Goal: Transaction & Acquisition: Purchase product/service

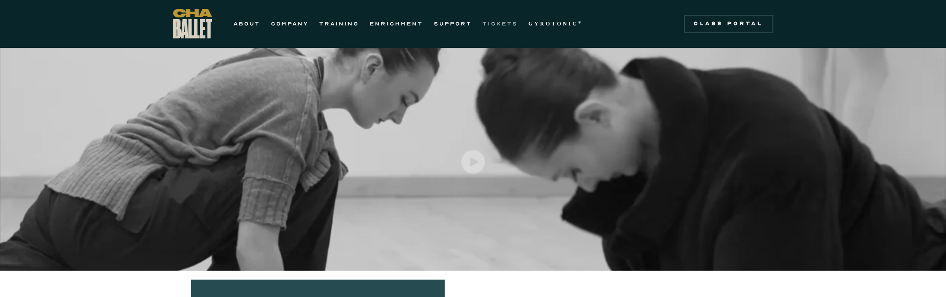
click at [504, 25] on link "TICKETS" at bounding box center [500, 23] width 35 height 11
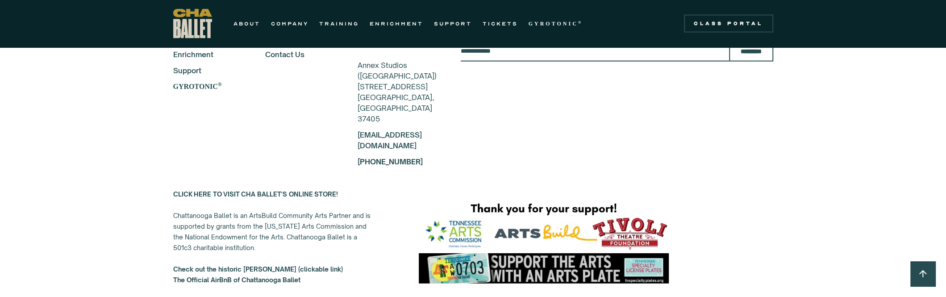
scroll to position [1607, 0]
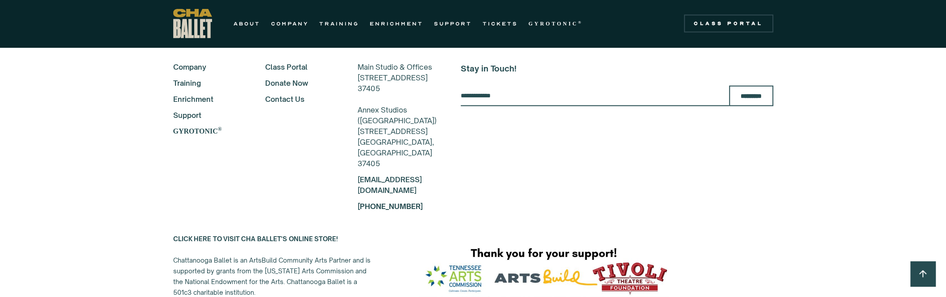
click at [486, 93] on input "Email Form" at bounding box center [595, 96] width 268 height 21
type input "**********"
click at [751, 103] on input "*********" at bounding box center [751, 96] width 44 height 21
type input "**********"
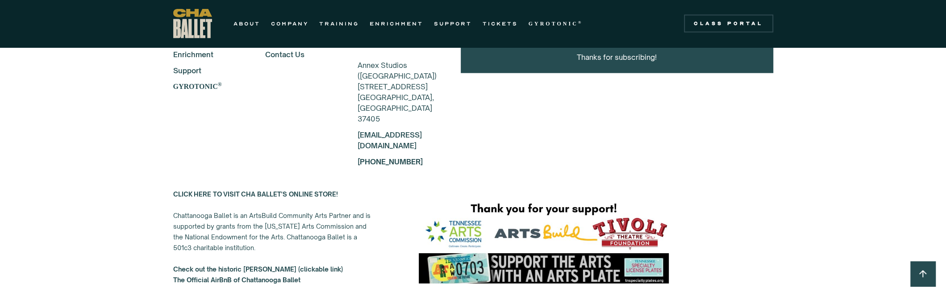
scroll to position [1694, 0]
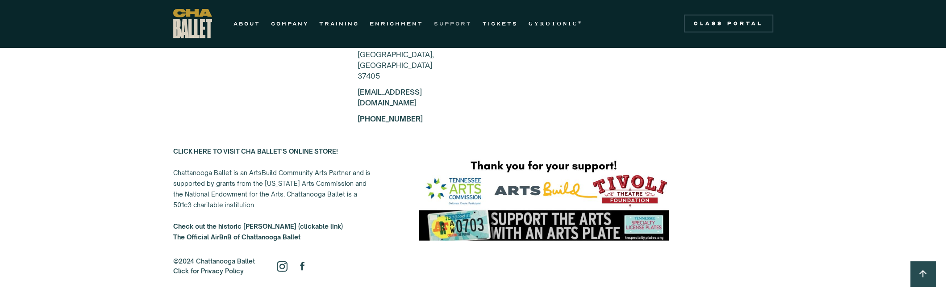
click at [453, 26] on link "SUPPORT" at bounding box center [453, 23] width 38 height 11
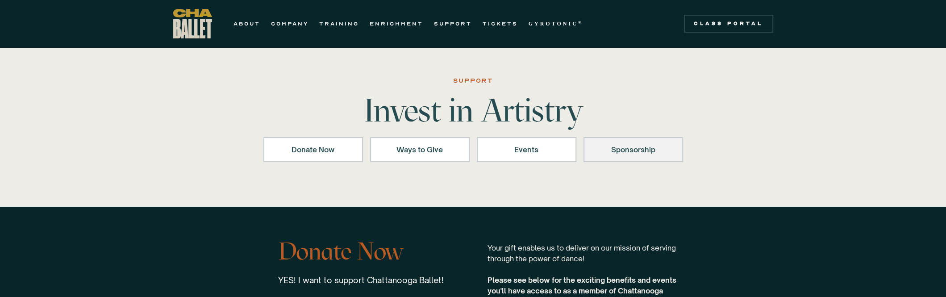
click at [596, 149] on div "Sponsorship" at bounding box center [633, 149] width 76 height 11
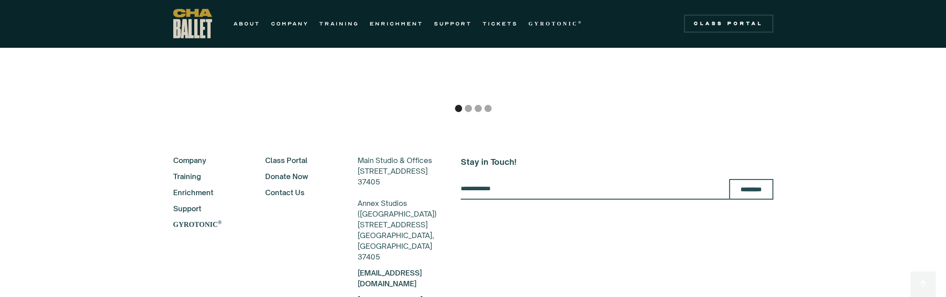
scroll to position [2199, 0]
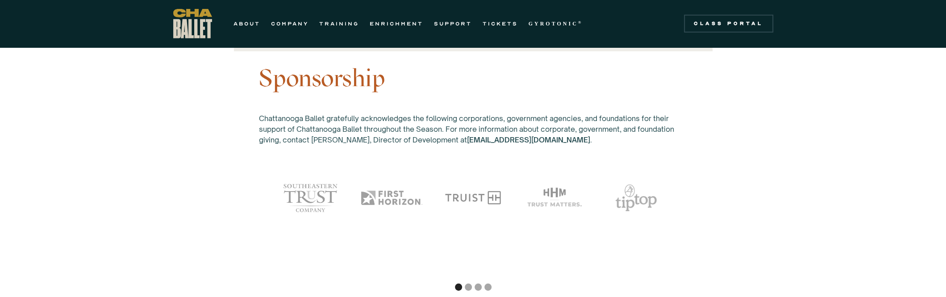
click at [467, 283] on div "Show slide 2 of 4" at bounding box center [468, 286] width 7 height 7
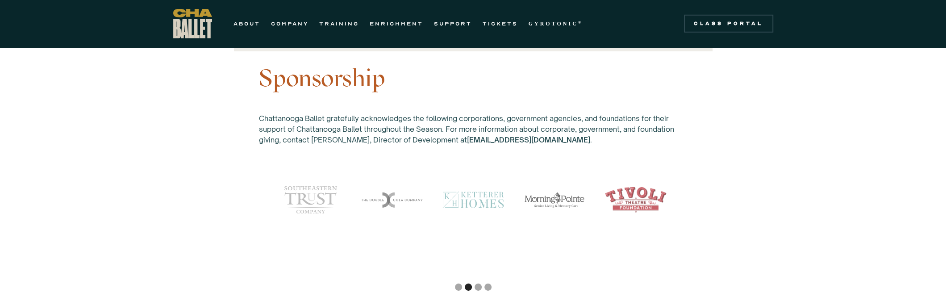
click at [479, 283] on div "Show slide 3 of 4" at bounding box center [477, 286] width 7 height 7
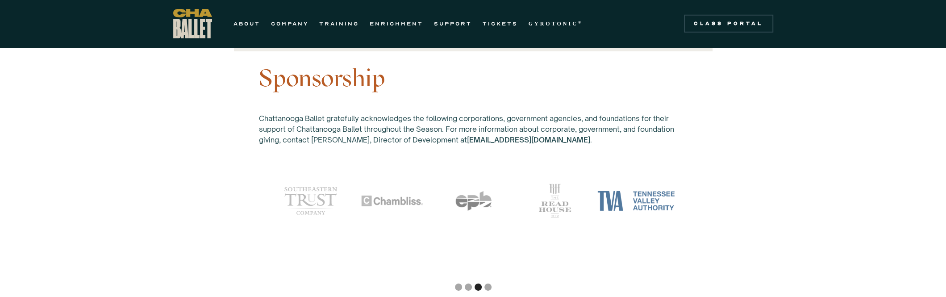
click at [489, 283] on div "Show slide 4 of 4" at bounding box center [487, 286] width 7 height 7
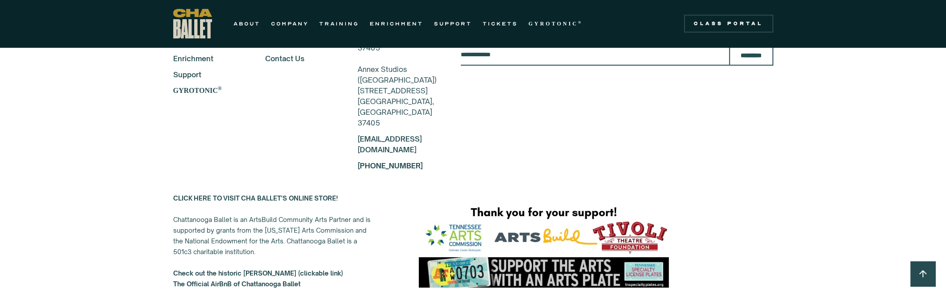
scroll to position [2542, 0]
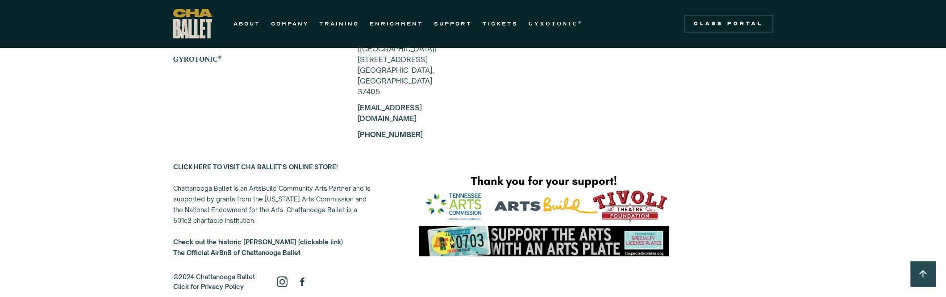
click at [283, 163] on strong "CLICK HERE TO VISIT CHA BALLET'S ONLINE STORE!" at bounding box center [255, 167] width 165 height 8
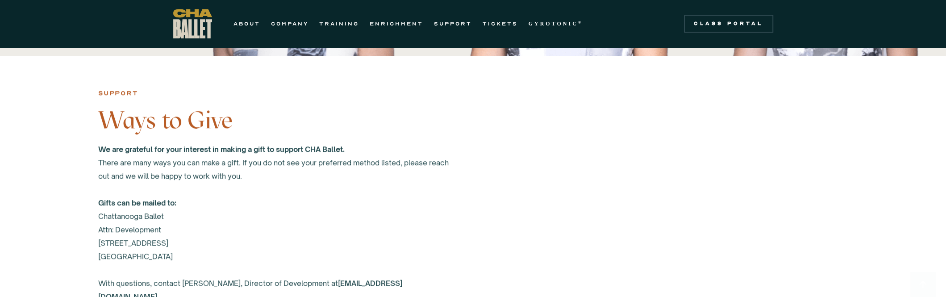
scroll to position [578, 0]
